Goal: Transaction & Acquisition: Purchase product/service

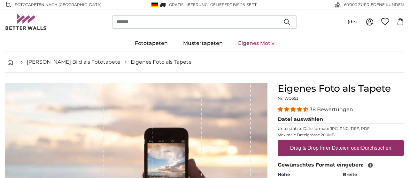
scroll to position [67, 0]
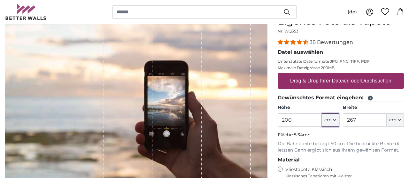
click at [328, 122] on span "cm" at bounding box center [327, 120] width 7 height 6
click at [328, 121] on span "cm" at bounding box center [327, 120] width 7 height 6
drag, startPoint x: 310, startPoint y: 124, endPoint x: 274, endPoint y: 122, distance: 35.8
click at [277, 122] on input "200" at bounding box center [299, 120] width 44 height 13
type input "250"
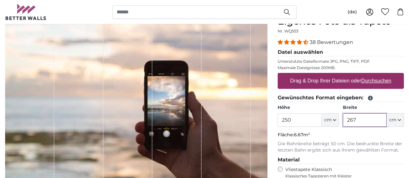
drag, startPoint x: 354, startPoint y: 123, endPoint x: 344, endPoint y: 124, distance: 10.7
click at [344, 124] on input "267" at bounding box center [365, 120] width 44 height 13
click at [349, 146] on p "Die Bahnbreite beträgt 50 cm. Die bedruckte Breite der letzten Bahn ergibt sich…" at bounding box center [340, 147] width 126 height 13
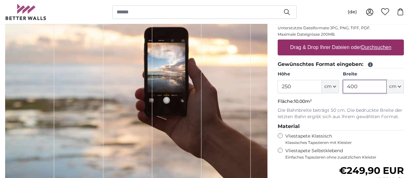
drag, startPoint x: 360, startPoint y: 87, endPoint x: 349, endPoint y: 86, distance: 11.9
click at [351, 86] on input "400" at bounding box center [365, 86] width 44 height 13
drag, startPoint x: 361, startPoint y: 88, endPoint x: 344, endPoint y: 86, distance: 17.4
click at [344, 86] on input "400" at bounding box center [365, 86] width 44 height 13
type input "300"
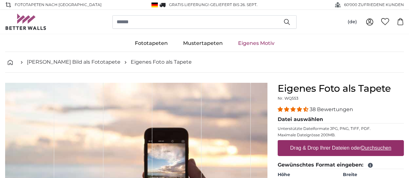
click at [313, 151] on label "Drag & Drop Ihrer Dateien oder Durchsuchen" at bounding box center [340, 148] width 106 height 13
click at [313, 142] on input "Drag & Drop Ihrer Dateien oder Durchsuchen" at bounding box center [340, 141] width 126 height 2
type input "**********"
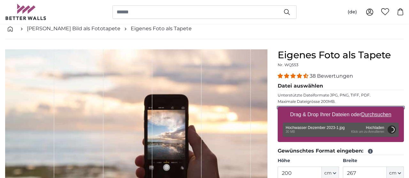
scroll to position [135, 0]
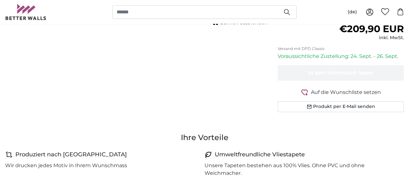
scroll to position [269, 0]
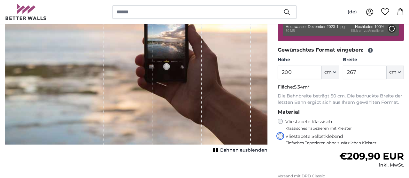
type input "356"
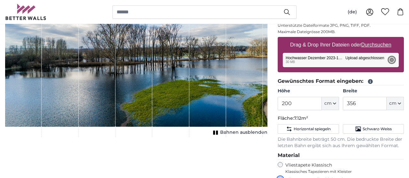
scroll to position [101, 0]
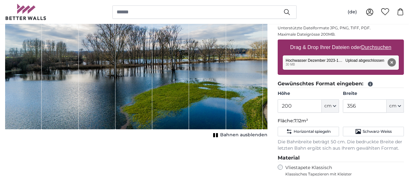
click at [158, 85] on div "1 of 1" at bounding box center [170, 55] width 37 height 147
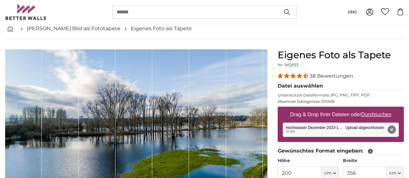
scroll to position [67, 0]
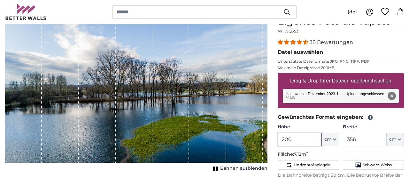
drag, startPoint x: 296, startPoint y: 140, endPoint x: 269, endPoint y: 137, distance: 26.7
click at [277, 137] on input "200" at bounding box center [299, 139] width 44 height 13
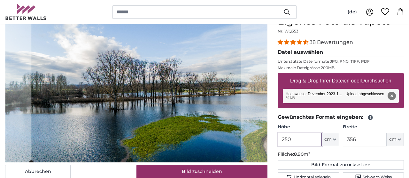
type input "250"
drag, startPoint x: 366, startPoint y: 138, endPoint x: 344, endPoint y: 141, distance: 21.6
click at [344, 141] on input "356" at bounding box center [365, 139] width 44 height 13
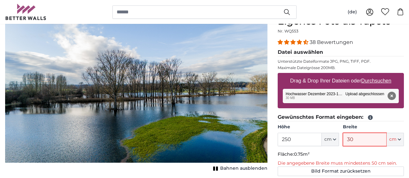
type input "300"
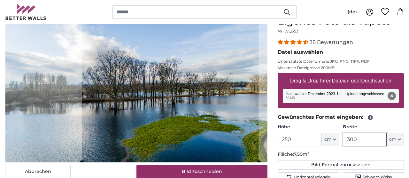
click at [204, 117] on cropper-handle at bounding box center [170, 89] width 177 height 147
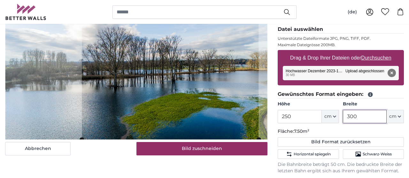
scroll to position [101, 0]
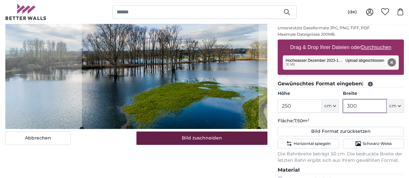
type input "300"
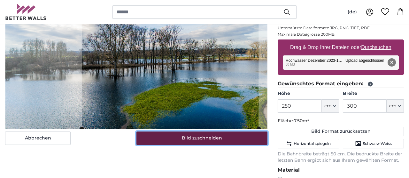
click at [203, 136] on button "Bild zuschneiden" at bounding box center [201, 138] width 131 height 13
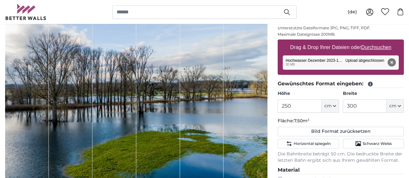
scroll to position [135, 0]
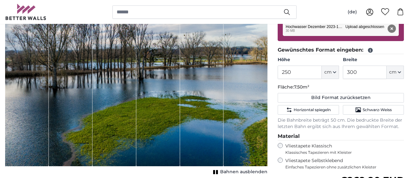
drag, startPoint x: 194, startPoint y: 111, endPoint x: 202, endPoint y: 134, distance: 24.3
click at [202, 134] on div "1 of 1" at bounding box center [202, 57] width 44 height 218
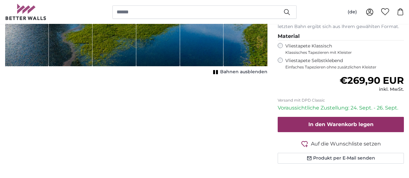
scroll to position [236, 0]
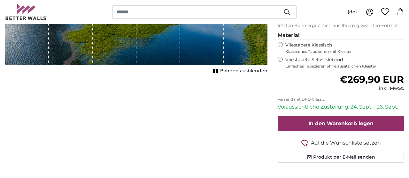
click at [232, 71] on span "Bahnen ausblenden" at bounding box center [243, 71] width 47 height 6
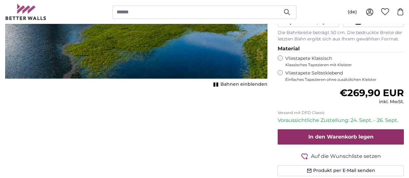
scroll to position [169, 0]
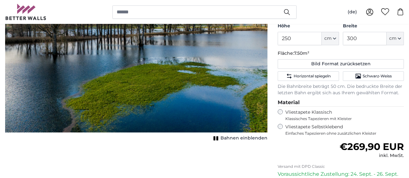
click at [240, 141] on span "Bahnen einblenden" at bounding box center [243, 138] width 47 height 6
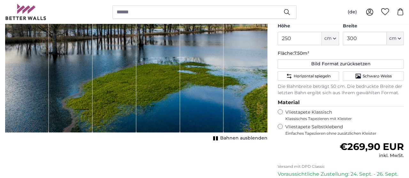
click at [283, 113] on div "Vliestapete Klassisch Klassisches Tapezieren mit Kleister" at bounding box center [340, 115] width 126 height 12
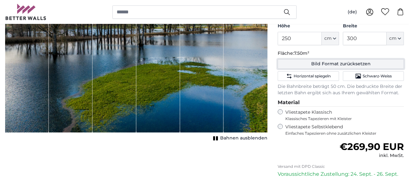
click at [317, 64] on button "Bild Format zurücksetzen" at bounding box center [340, 64] width 126 height 10
type input "200"
type input "356"
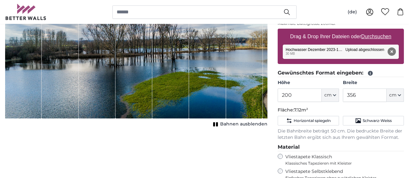
scroll to position [67, 0]
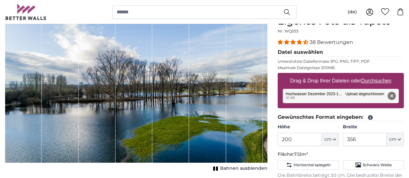
drag, startPoint x: 165, startPoint y: 109, endPoint x: 128, endPoint y: 139, distance: 47.2
click at [128, 139] on div "1 of 1" at bounding box center [136, 89] width 262 height 147
click at [95, 102] on div "1 of 1" at bounding box center [97, 89] width 37 height 147
